Goal: Transaction & Acquisition: Purchase product/service

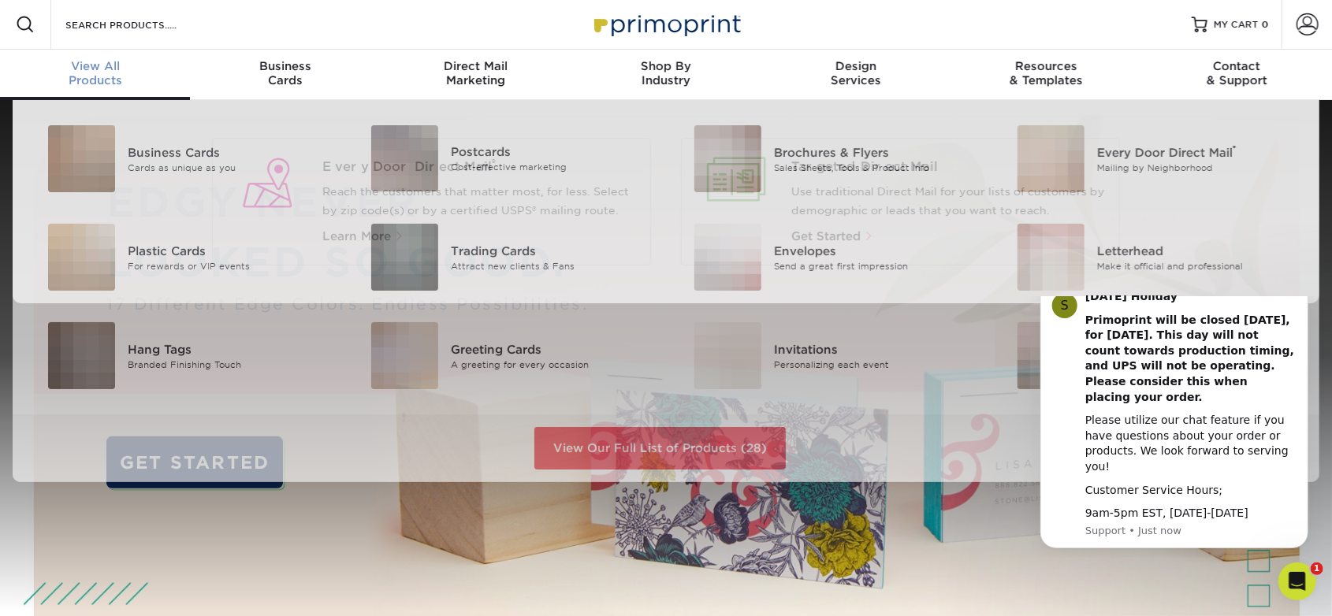
scroll to position [2, 0]
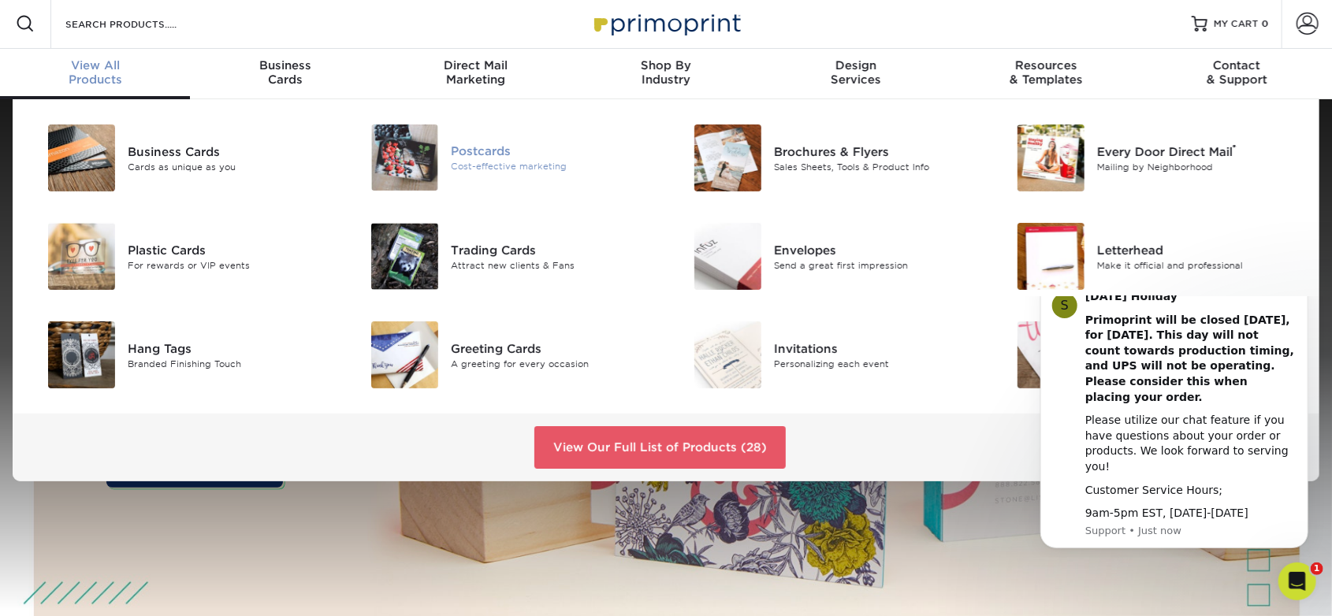
click at [463, 153] on div "Postcards" at bounding box center [552, 151] width 203 height 17
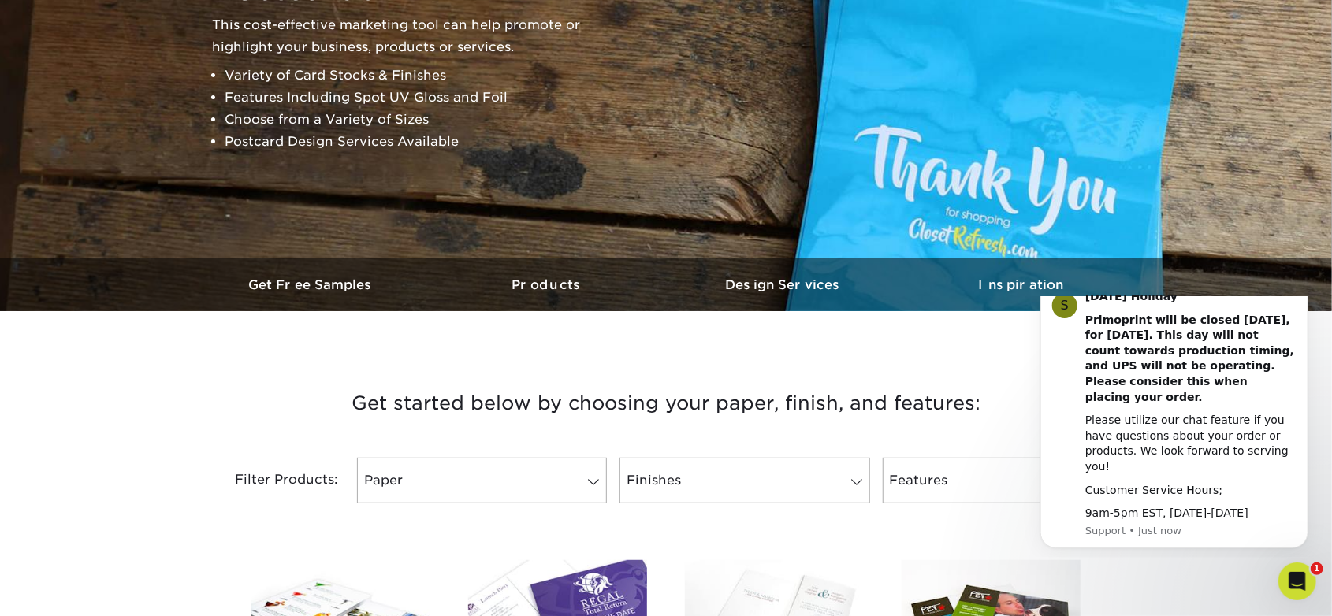
click at [1302, 285] on icon "Dismiss notification" at bounding box center [1302, 283] width 6 height 6
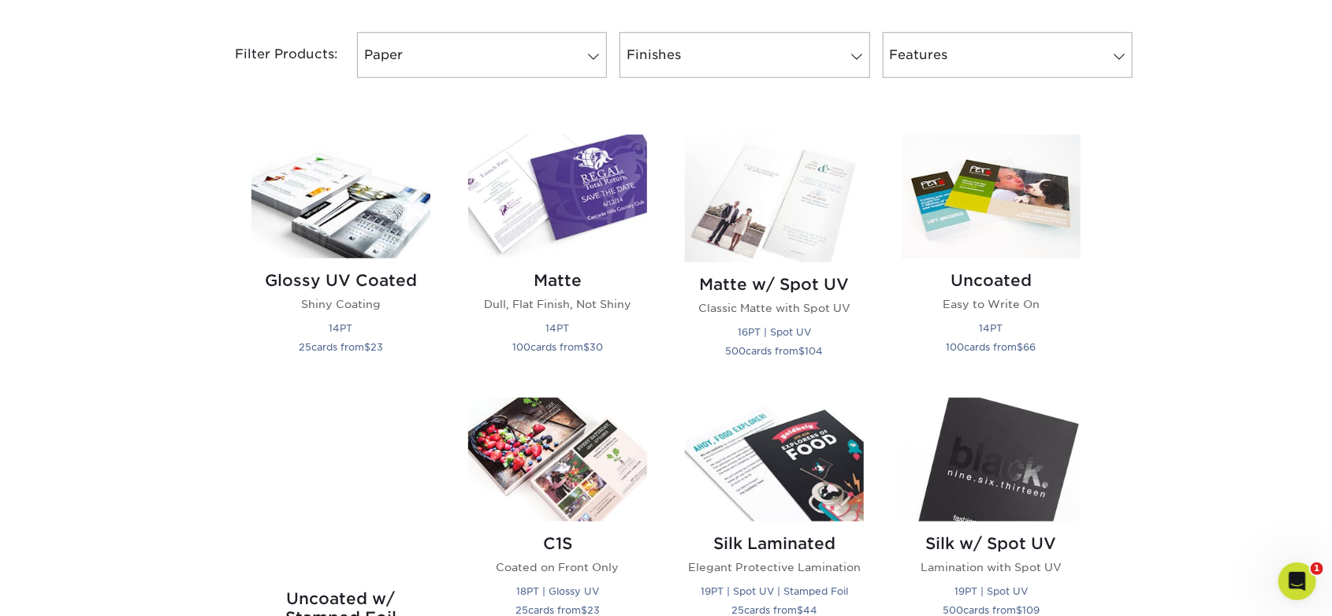
scroll to position [709, 0]
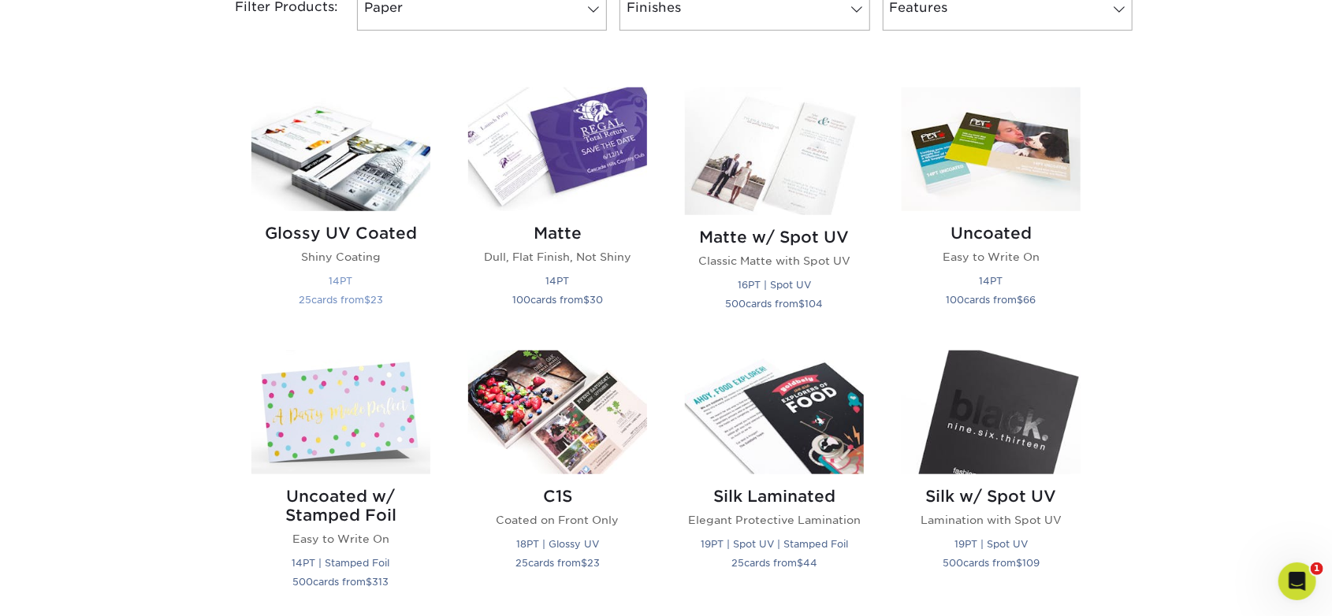
click at [378, 166] on img at bounding box center [340, 149] width 179 height 124
